Goal: Transaction & Acquisition: Subscribe to service/newsletter

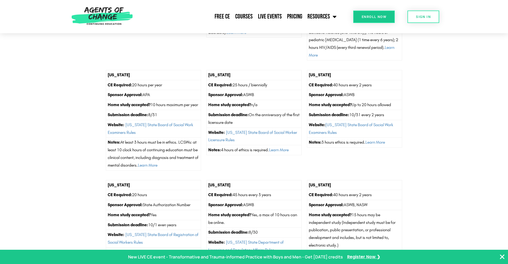
scroll to position [837, 0]
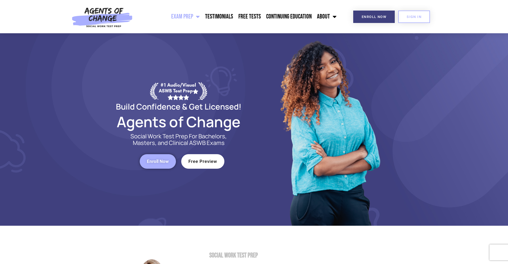
click at [112, 16] on img at bounding box center [102, 16] width 67 height 33
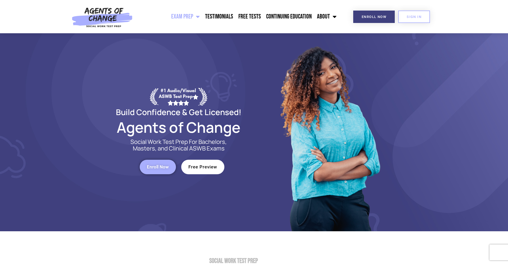
scroll to position [1, 0]
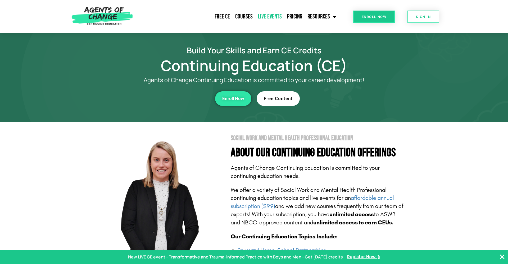
click at [268, 17] on link "Live Events" at bounding box center [269, 16] width 29 height 13
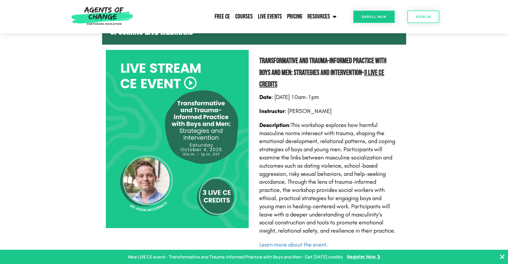
scroll to position [254, 0]
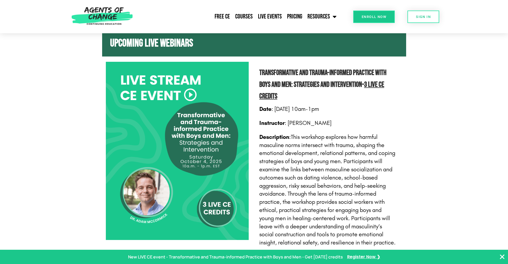
click at [371, 17] on span "Enroll Now" at bounding box center [373, 16] width 25 height 3
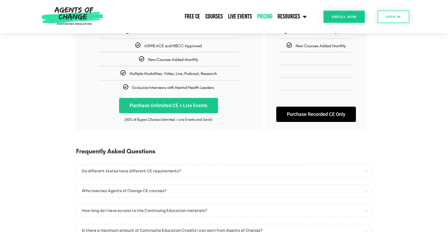
scroll to position [122, 0]
